Goal: Task Accomplishment & Management: Use online tool/utility

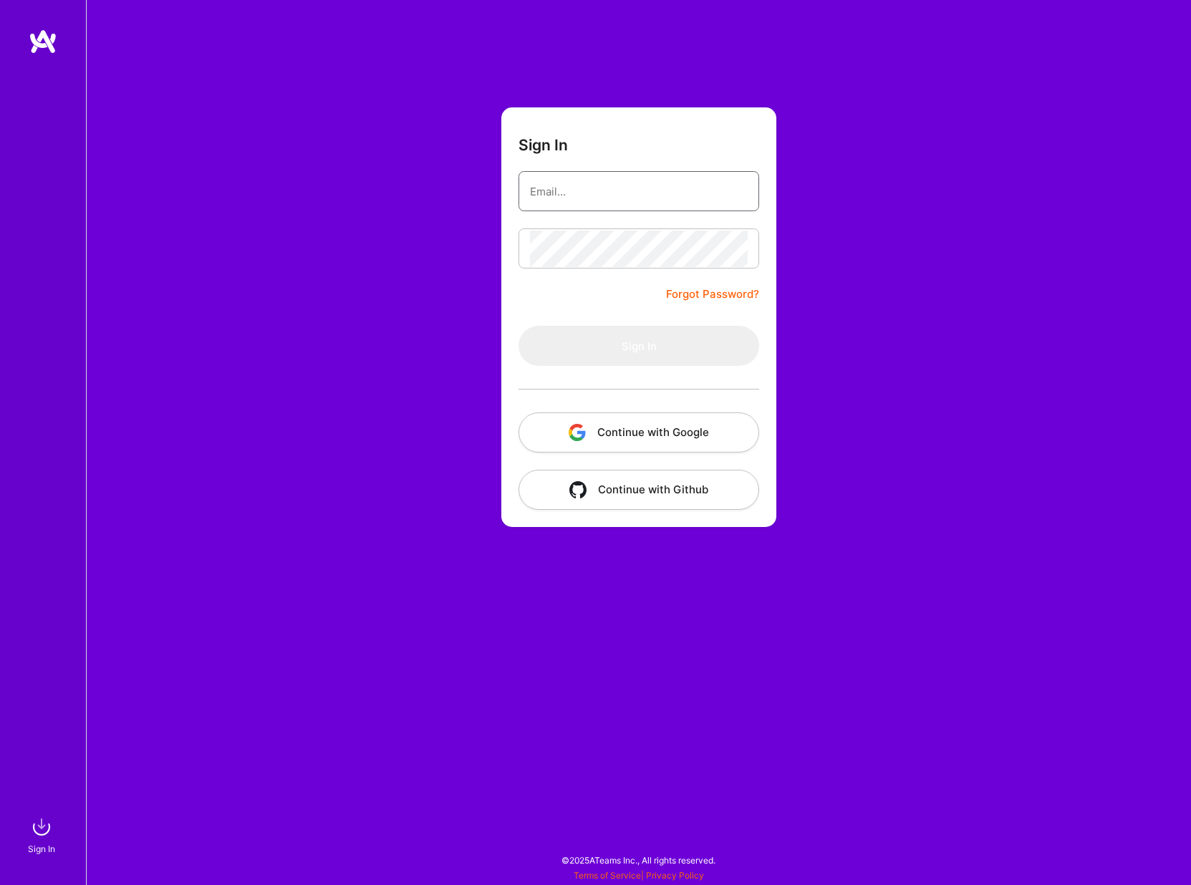
type input "[EMAIL_ADDRESS][DOMAIN_NAME]"
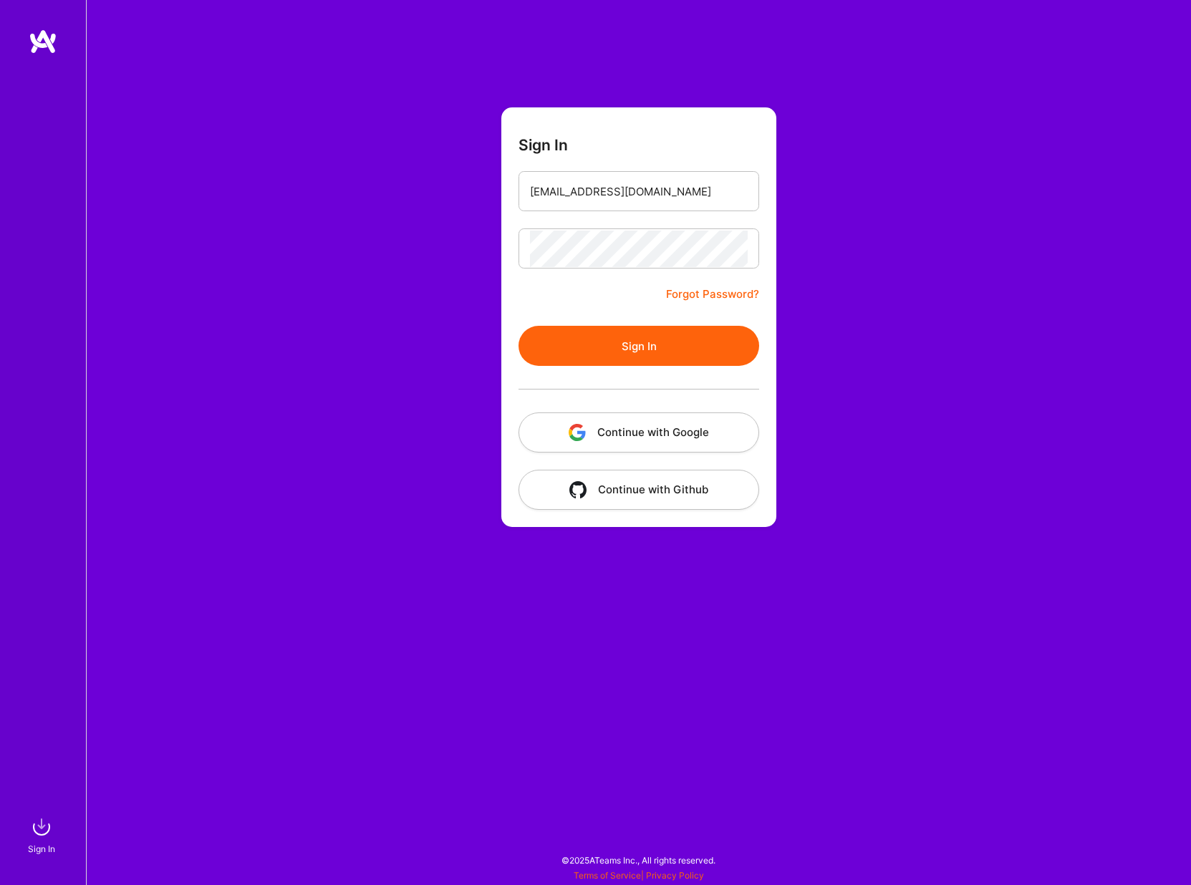
click at [582, 342] on button "Sign In" at bounding box center [638, 346] width 241 height 40
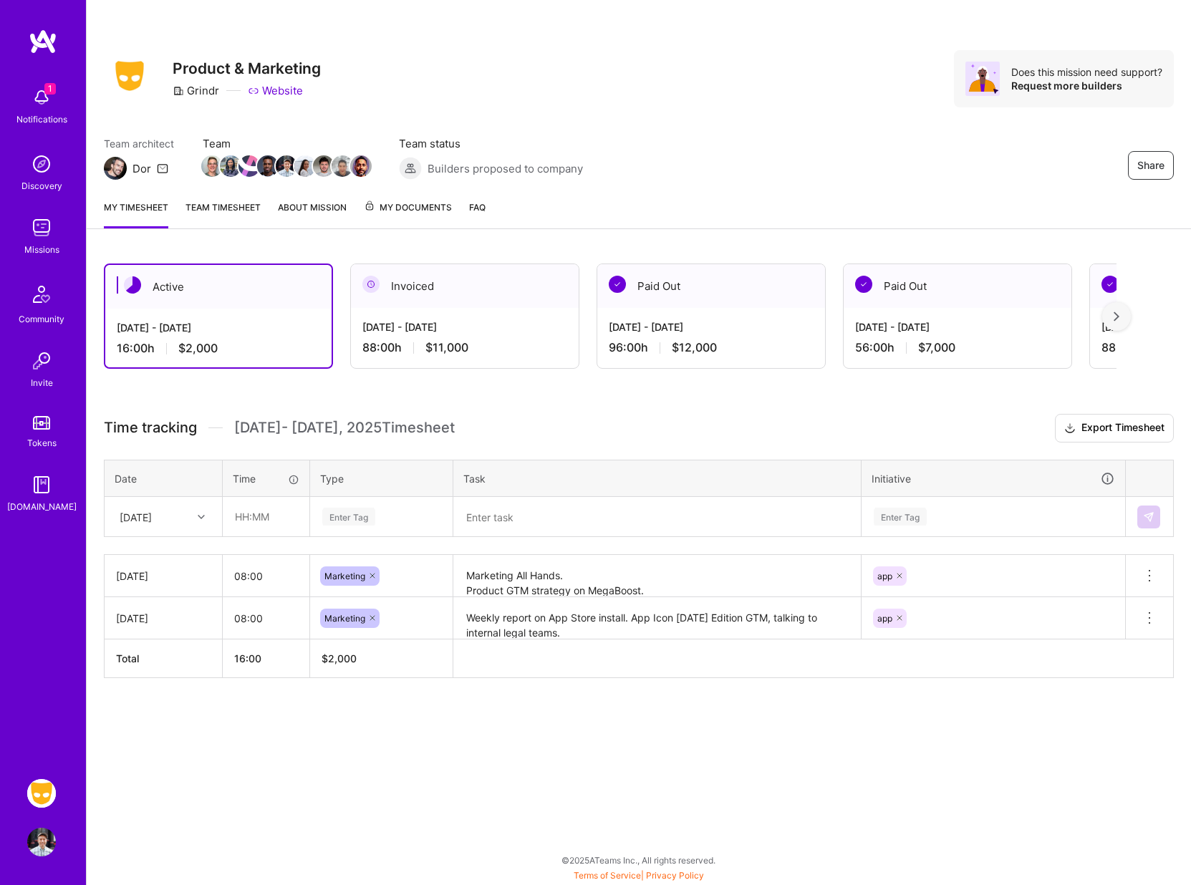
click at [360, 516] on div "Enter Tag" at bounding box center [348, 517] width 53 height 22
click at [270, 512] on input "text" at bounding box center [265, 517] width 85 height 38
type input "08:00"
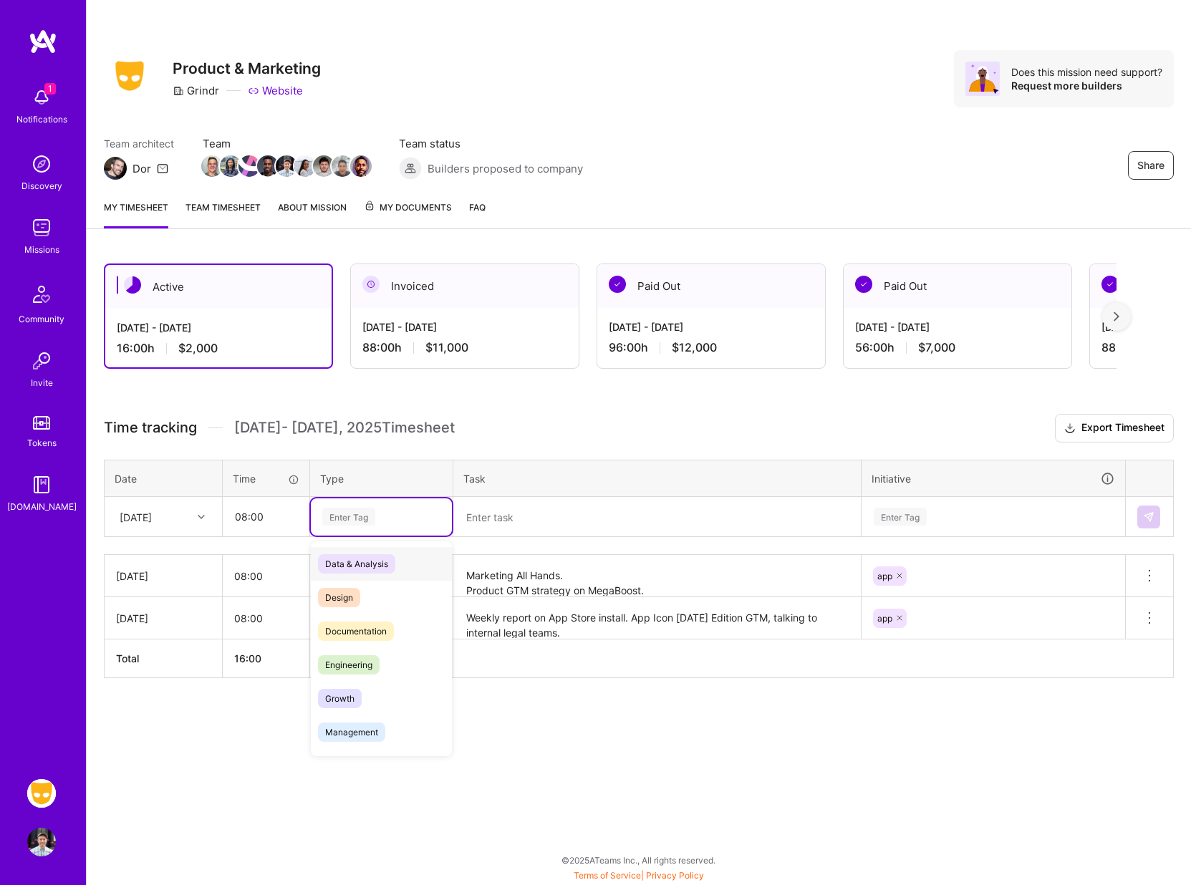
click at [324, 515] on div "Enter Tag" at bounding box center [348, 517] width 53 height 22
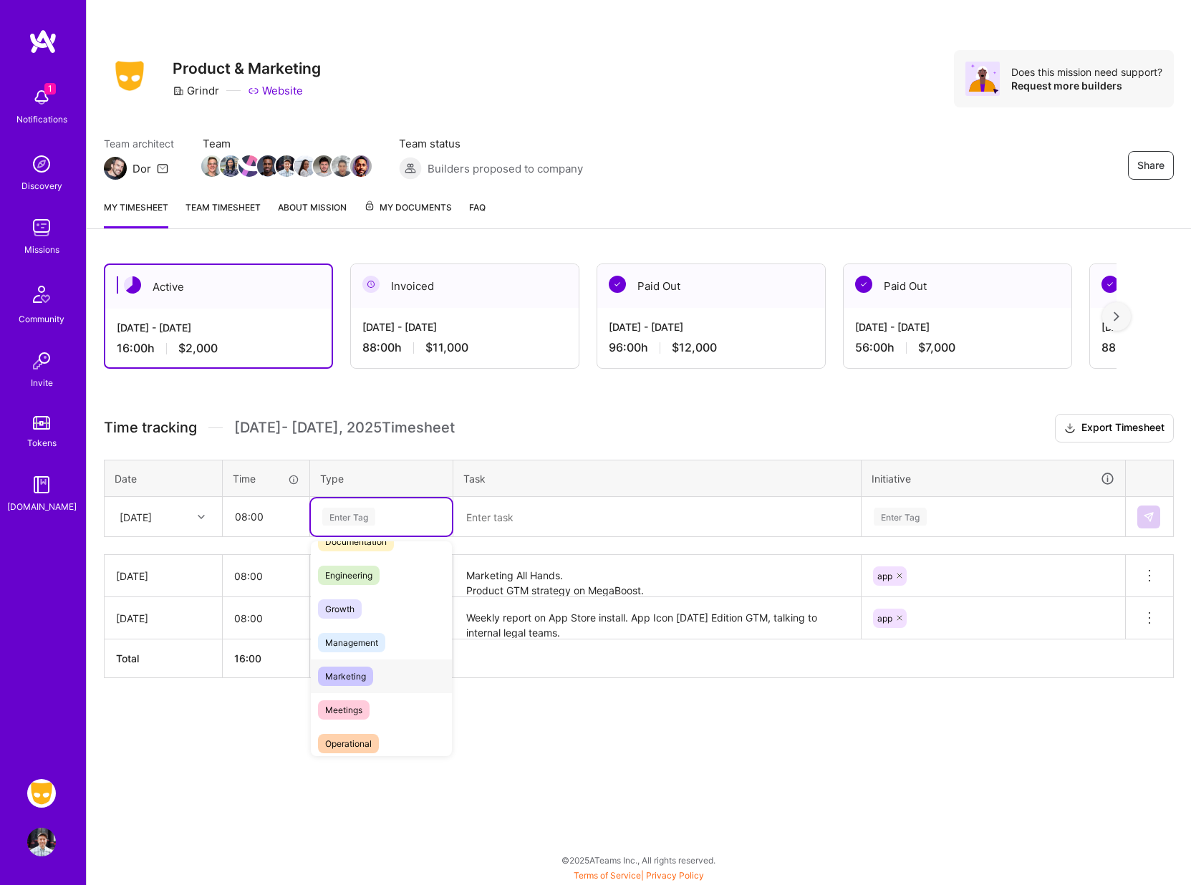
click at [356, 673] on span "Marketing" at bounding box center [345, 676] width 55 height 19
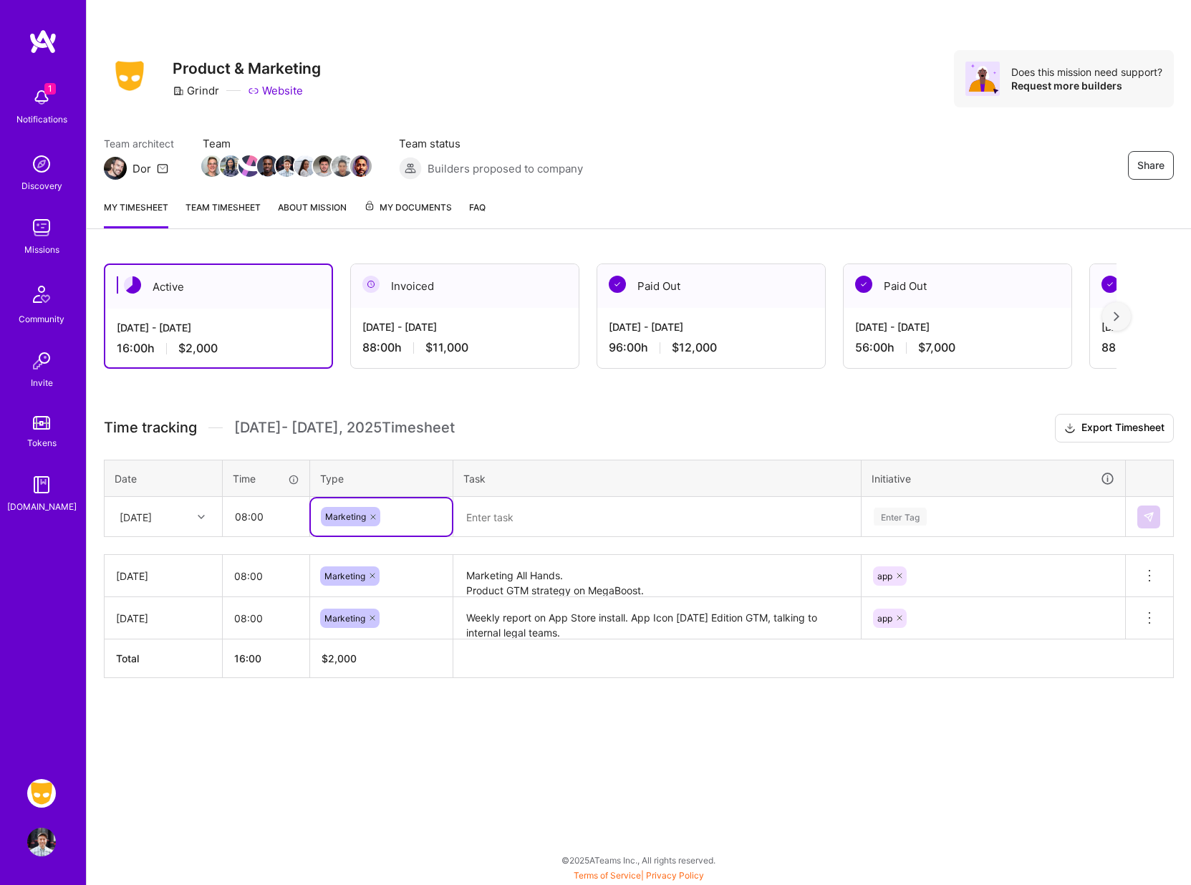
click at [486, 518] on textarea at bounding box center [657, 516] width 405 height 37
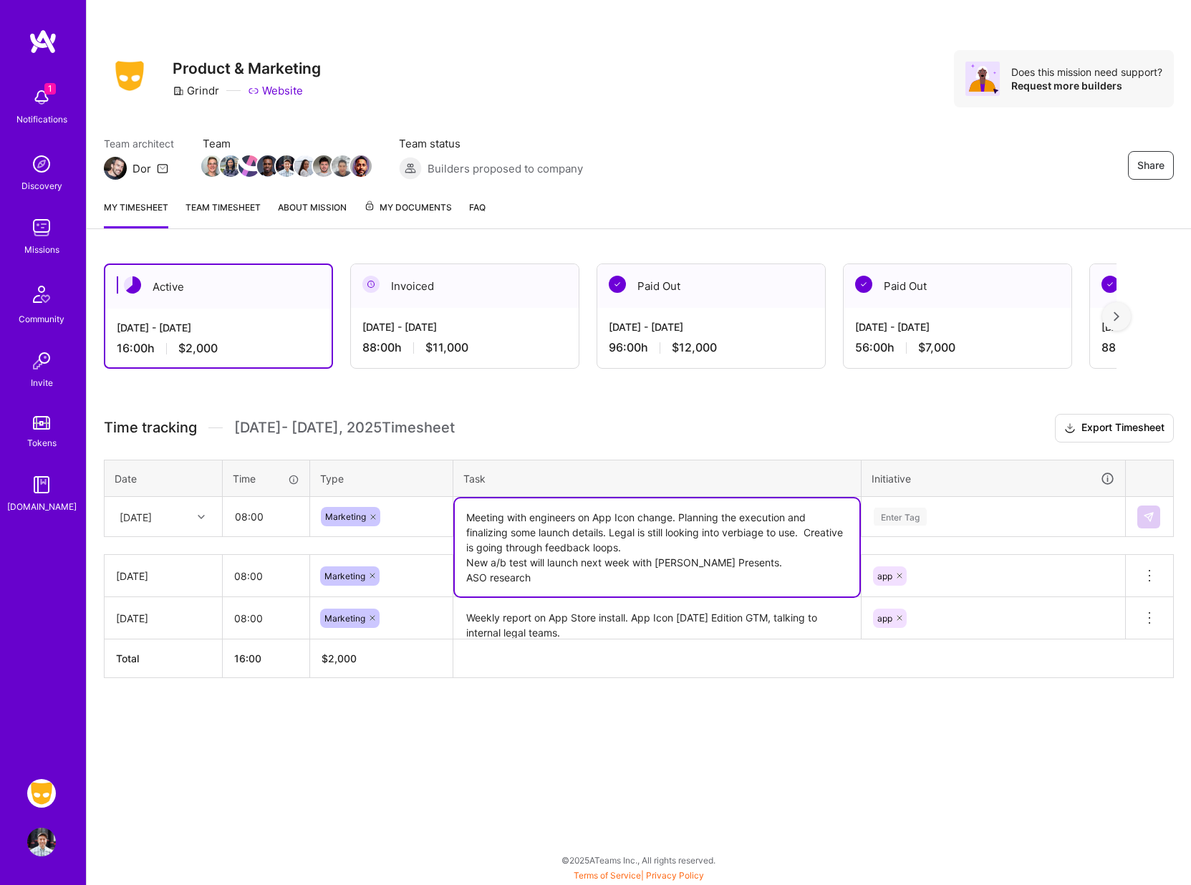
type textarea "Meeting with engineers on App Icon change. Planning the execution and finalizin…"
click at [882, 516] on div "Enter Tag" at bounding box center [900, 517] width 53 height 22
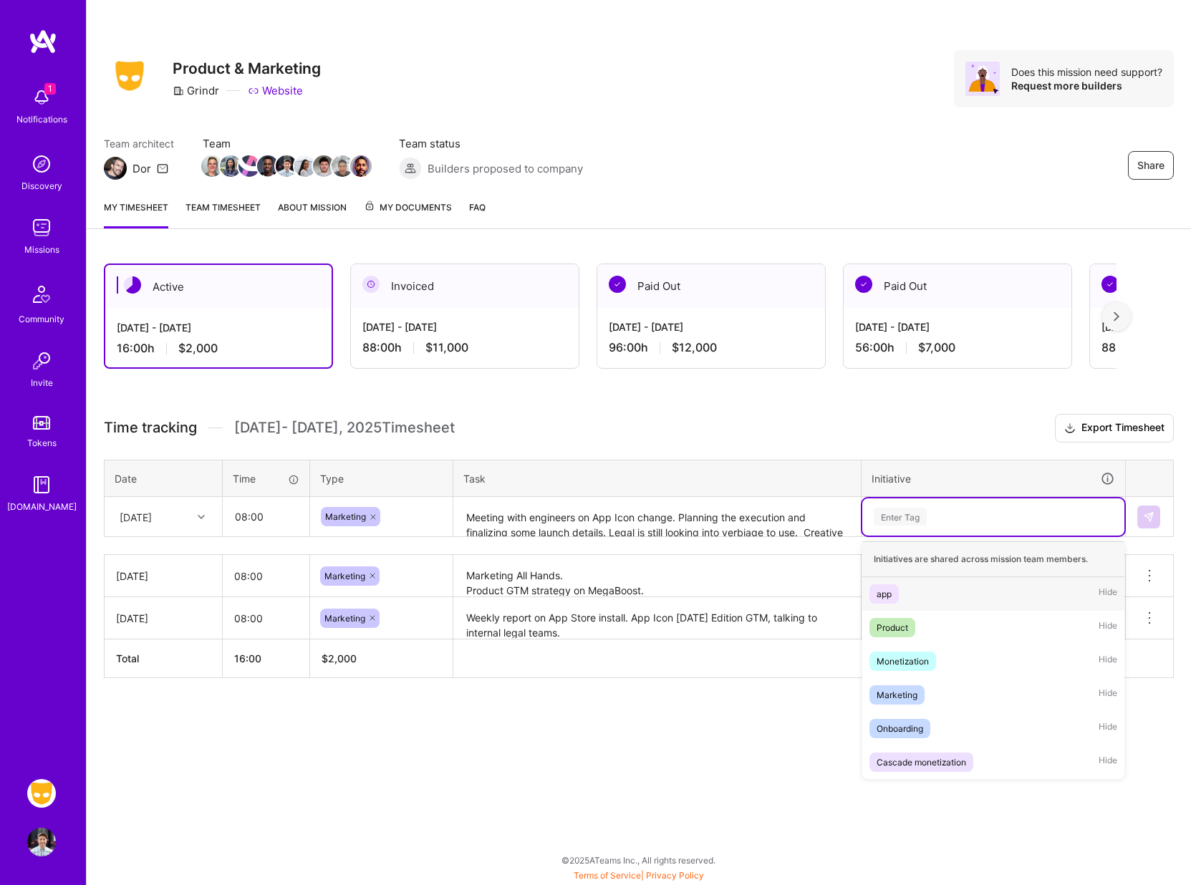
click at [886, 596] on div "app" at bounding box center [883, 593] width 15 height 15
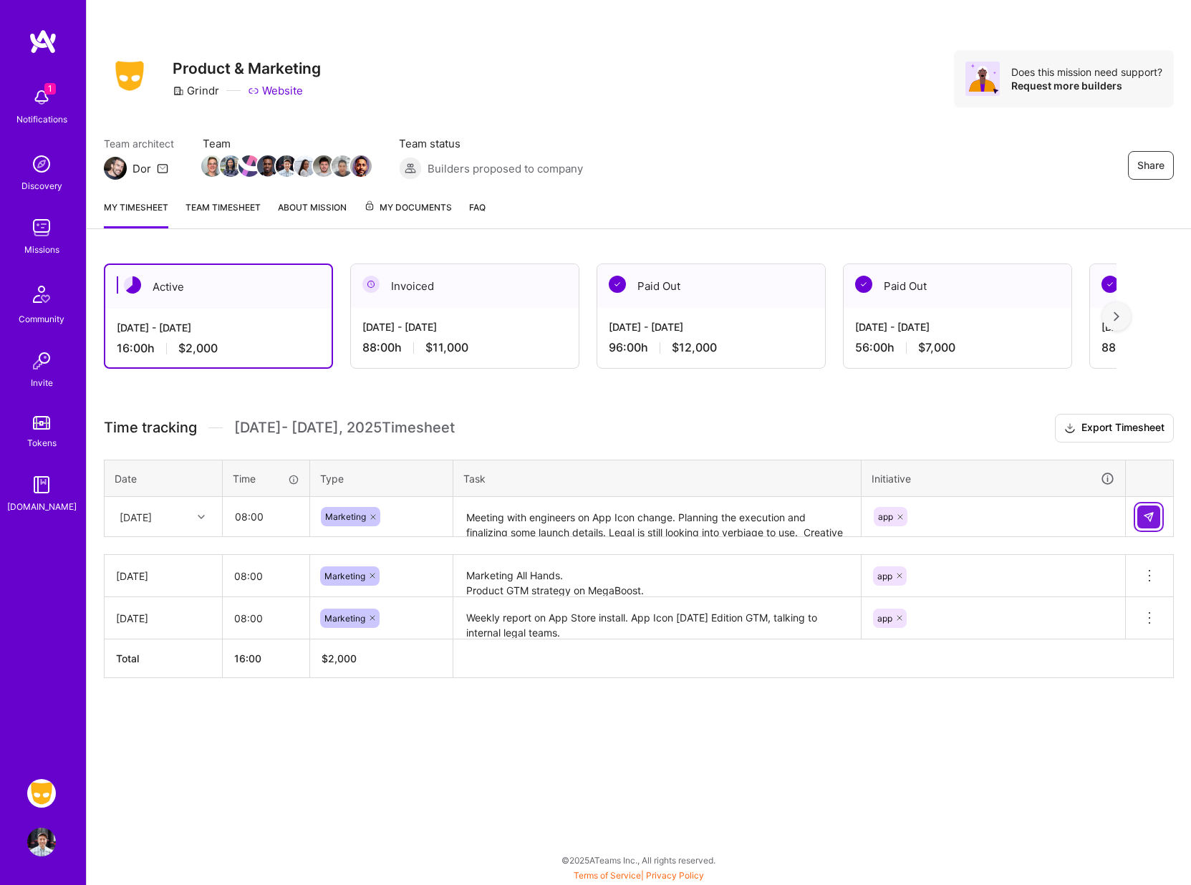
click at [1156, 525] on button at bounding box center [1148, 517] width 23 height 23
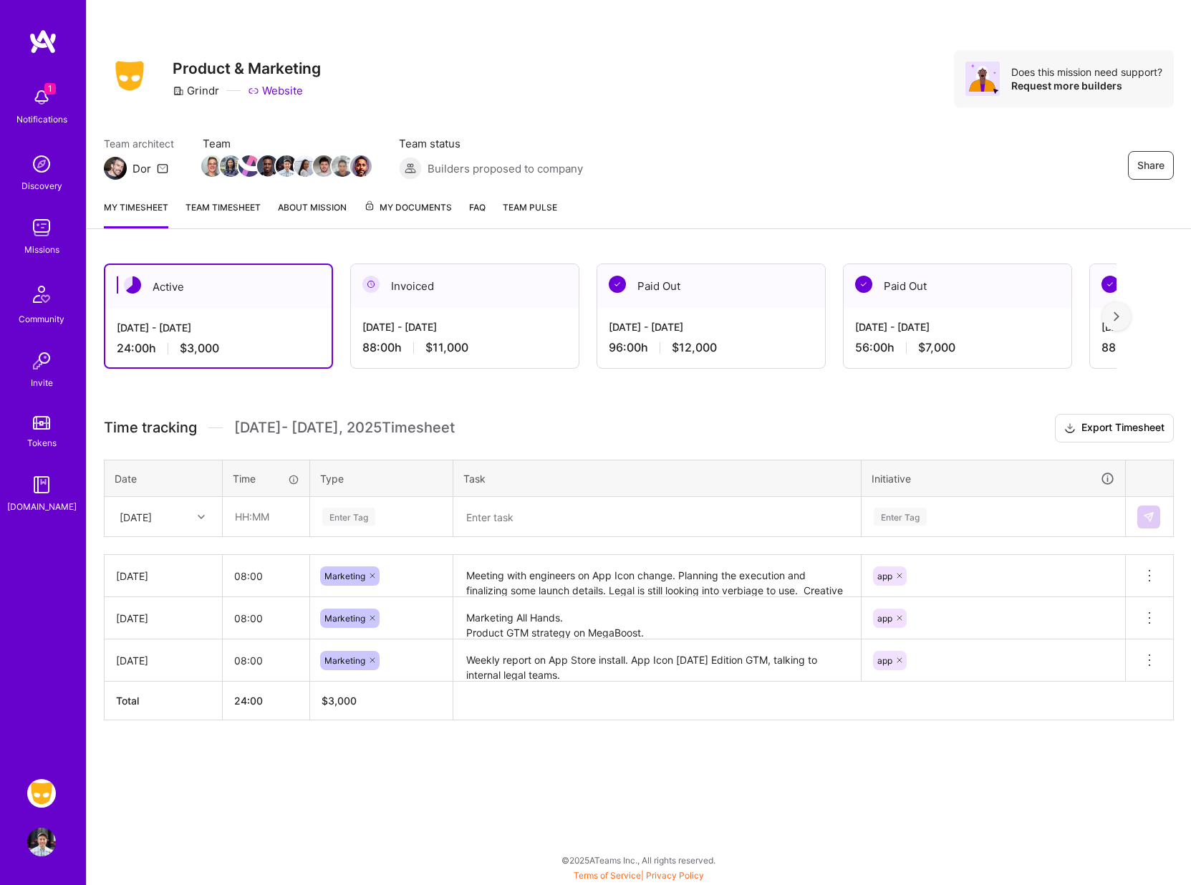
click at [352, 51] on div "Share Product & Marketing Grindr Website Does this mission need support? Reques…" at bounding box center [639, 78] width 1070 height 57
